Goal: Obtain resource: Obtain resource

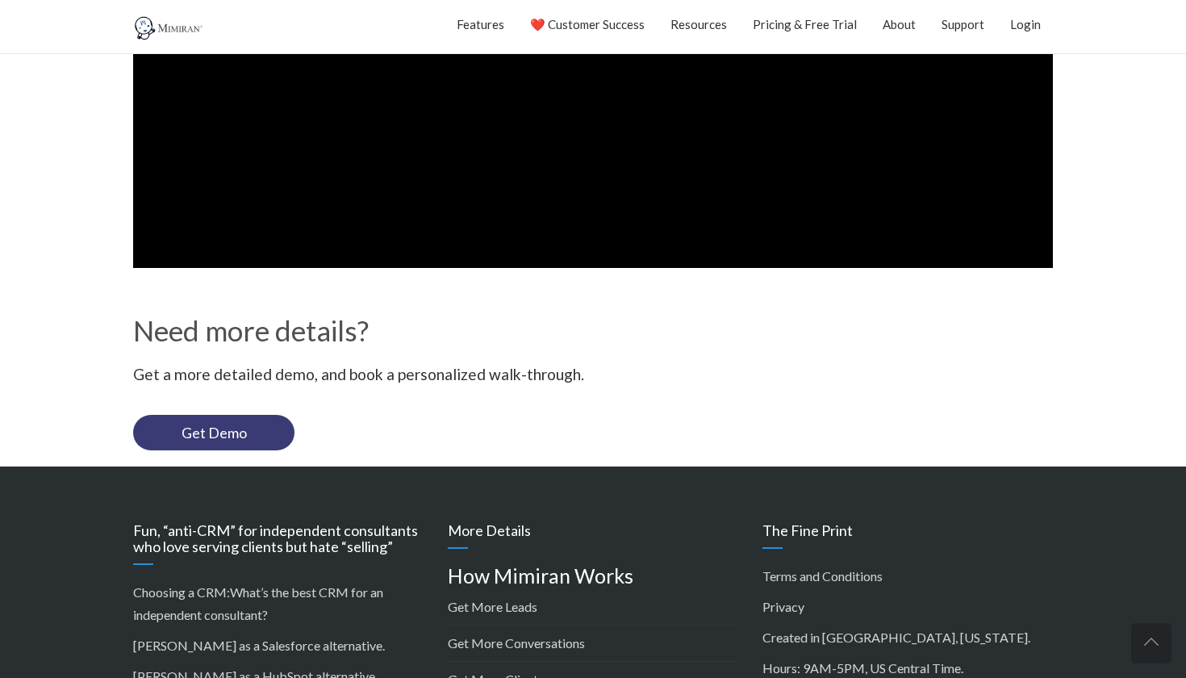
scroll to position [542, 0]
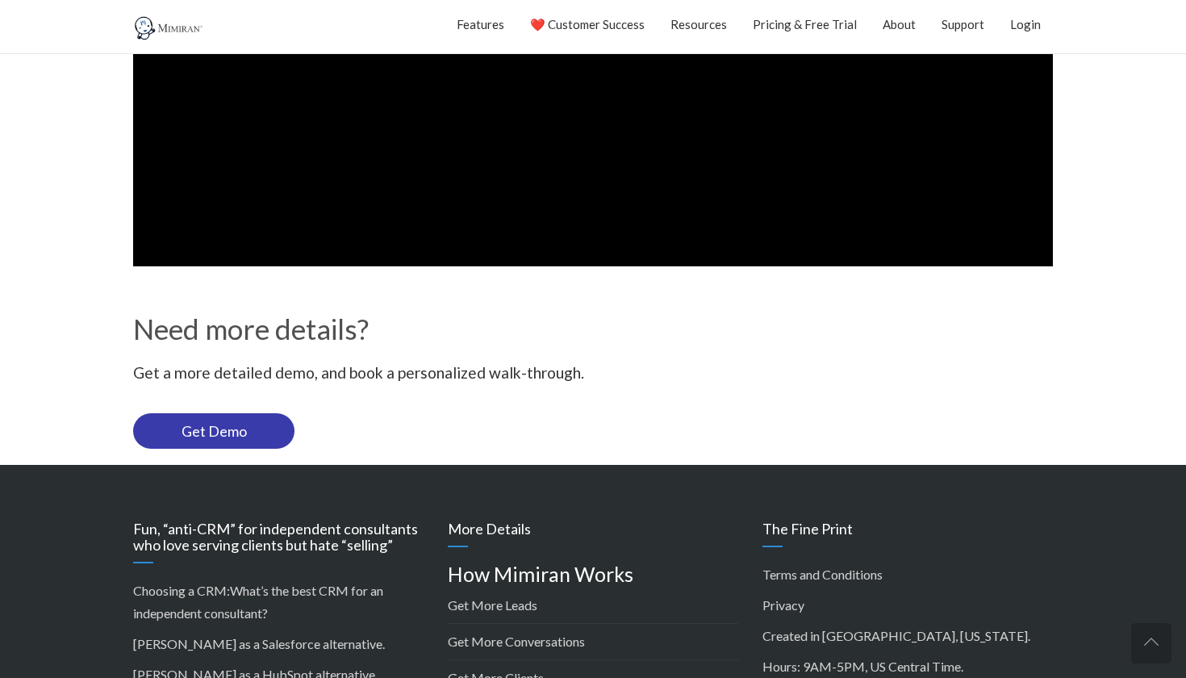
click at [221, 431] on link "Get Demo" at bounding box center [213, 430] width 161 height 35
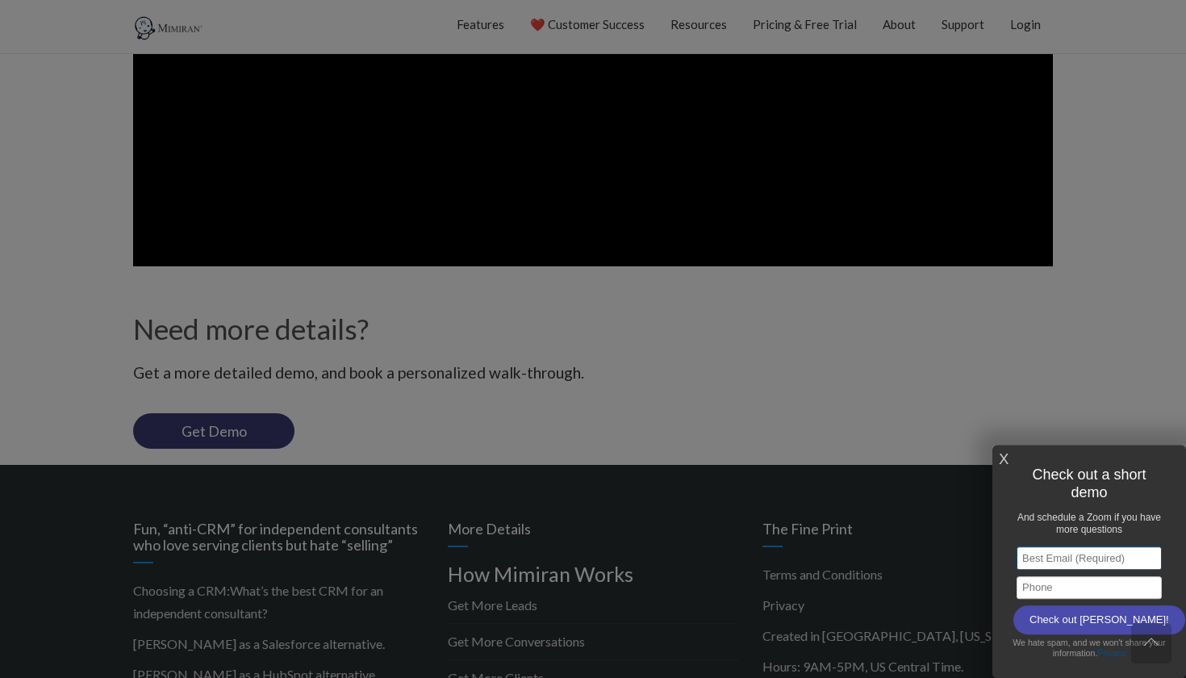
type input "[PERSON_NAME][EMAIL_ADDRESS][DOMAIN_NAME]"
type input "[PHONE_NUMBER]"
click at [1078, 624] on input "Check out [PERSON_NAME]!" at bounding box center [1099, 619] width 172 height 29
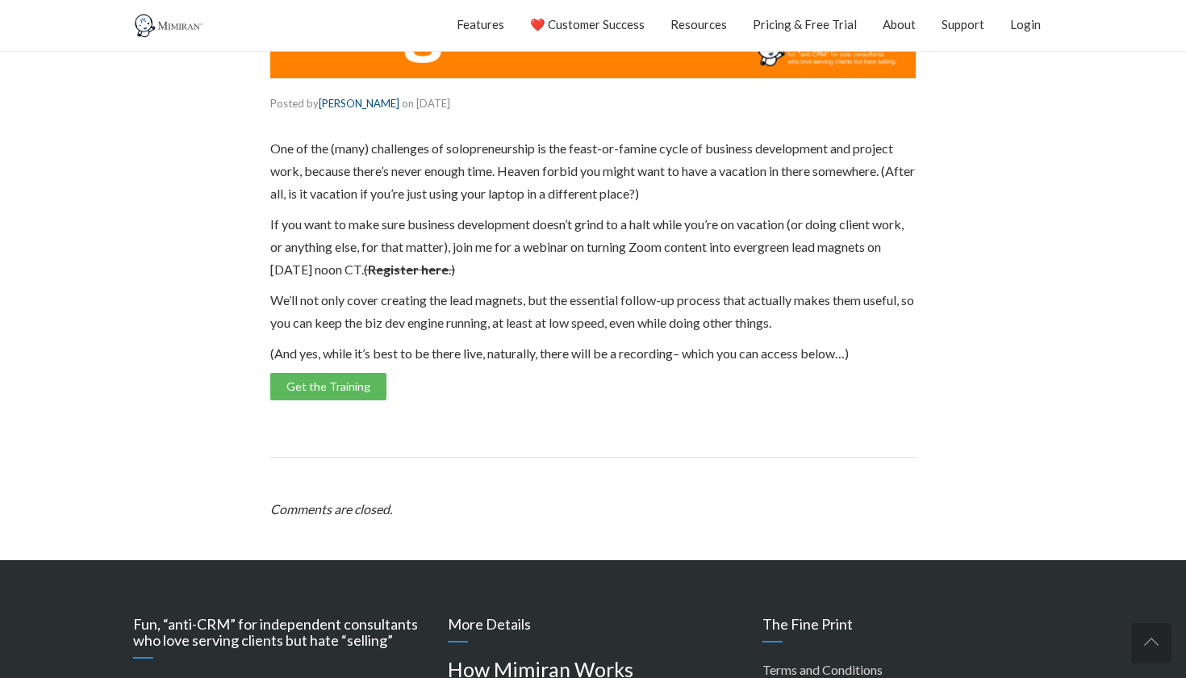
scroll to position [705, 0]
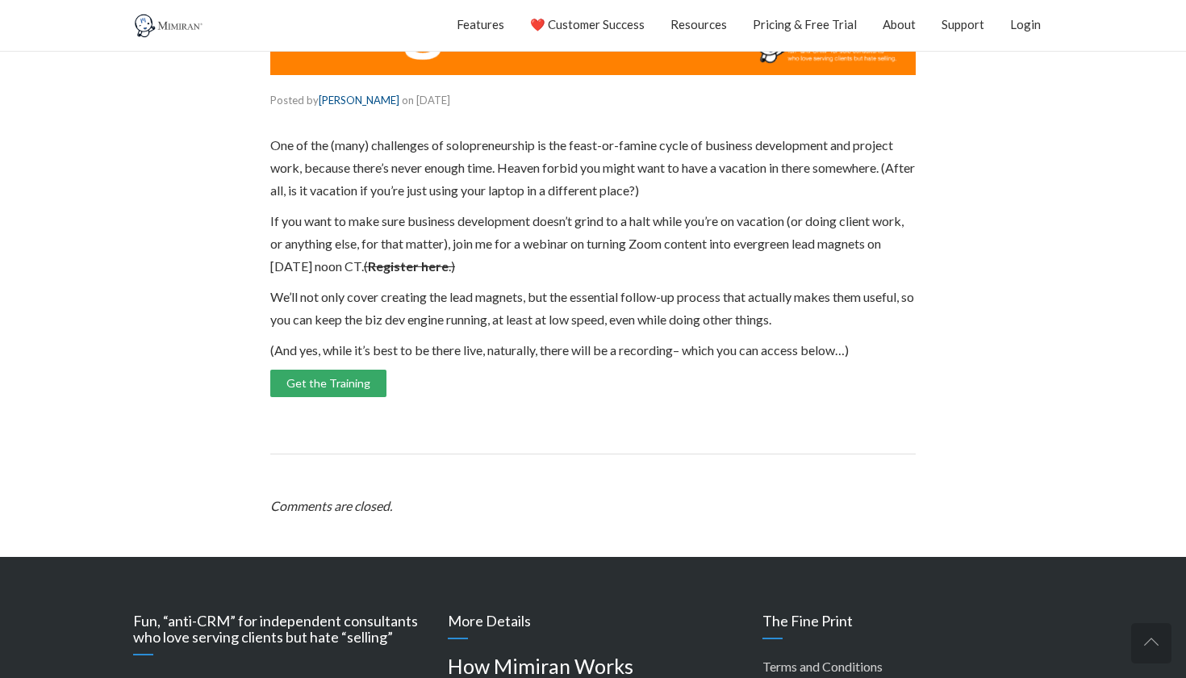
click at [334, 379] on link "Get the Training" at bounding box center [328, 382] width 116 height 27
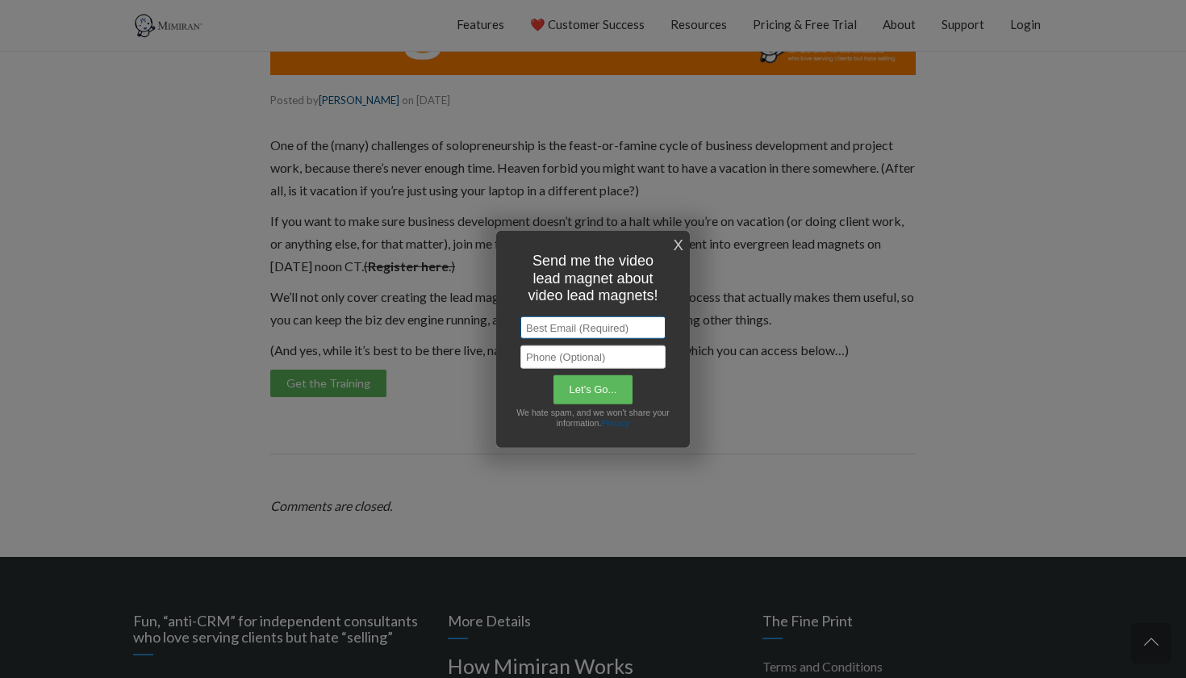
type input "[PERSON_NAME][EMAIL_ADDRESS][DOMAIN_NAME]"
click at [586, 390] on input "Let's Go..." at bounding box center [593, 389] width 80 height 29
